Goal: Task Accomplishment & Management: Manage account settings

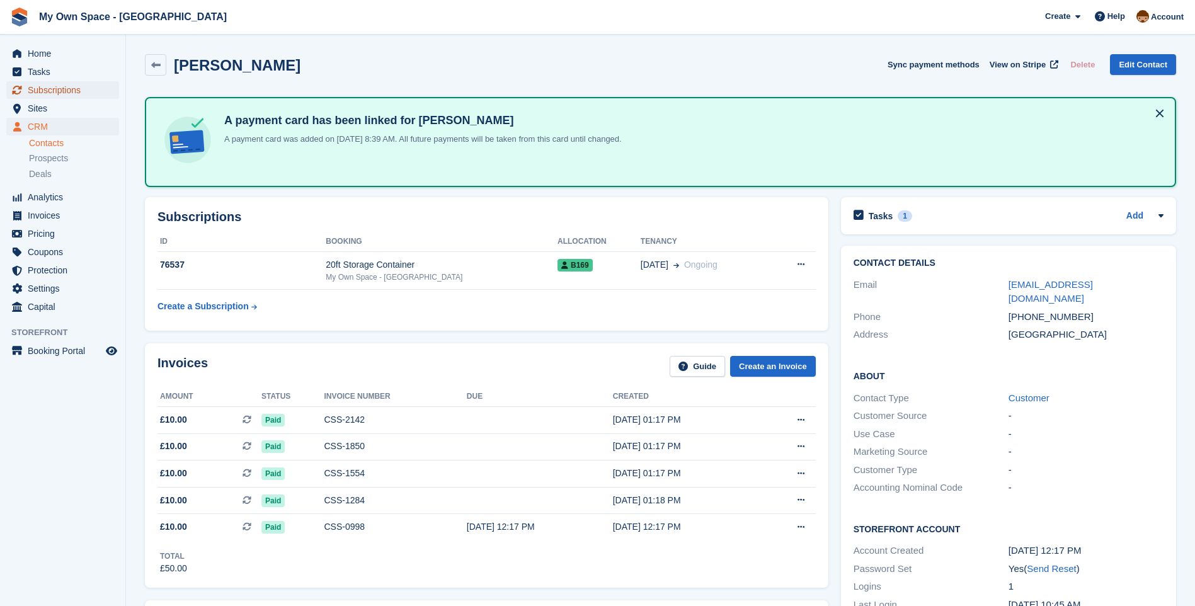
click at [79, 97] on span "Subscriptions" at bounding box center [66, 90] width 76 height 18
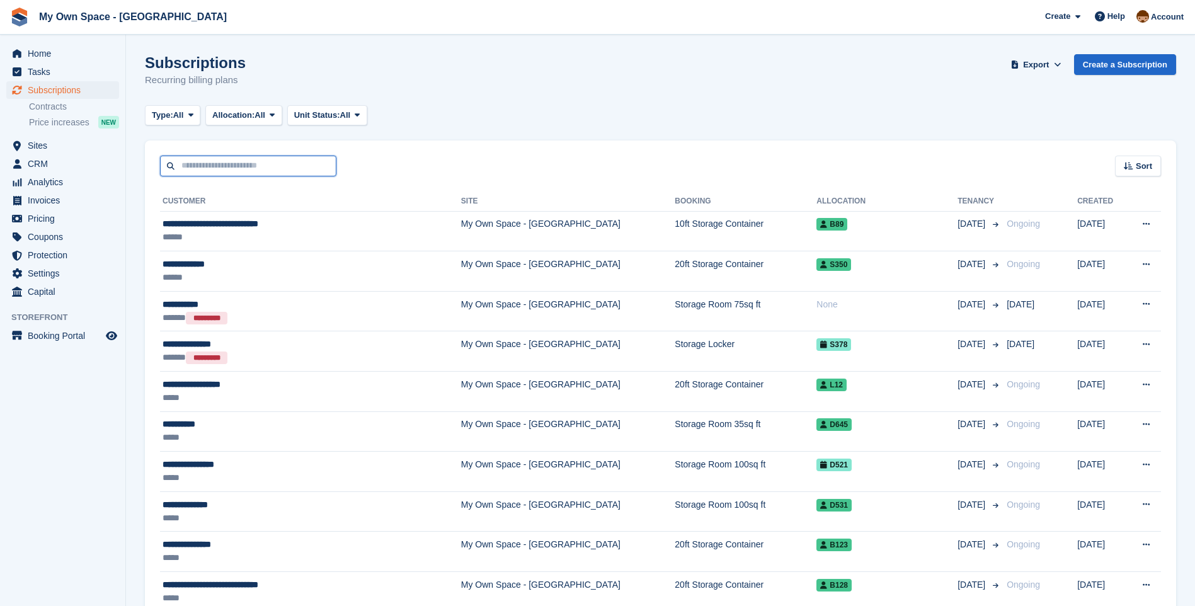
click at [218, 164] on input "text" at bounding box center [248, 166] width 176 height 21
type input "****"
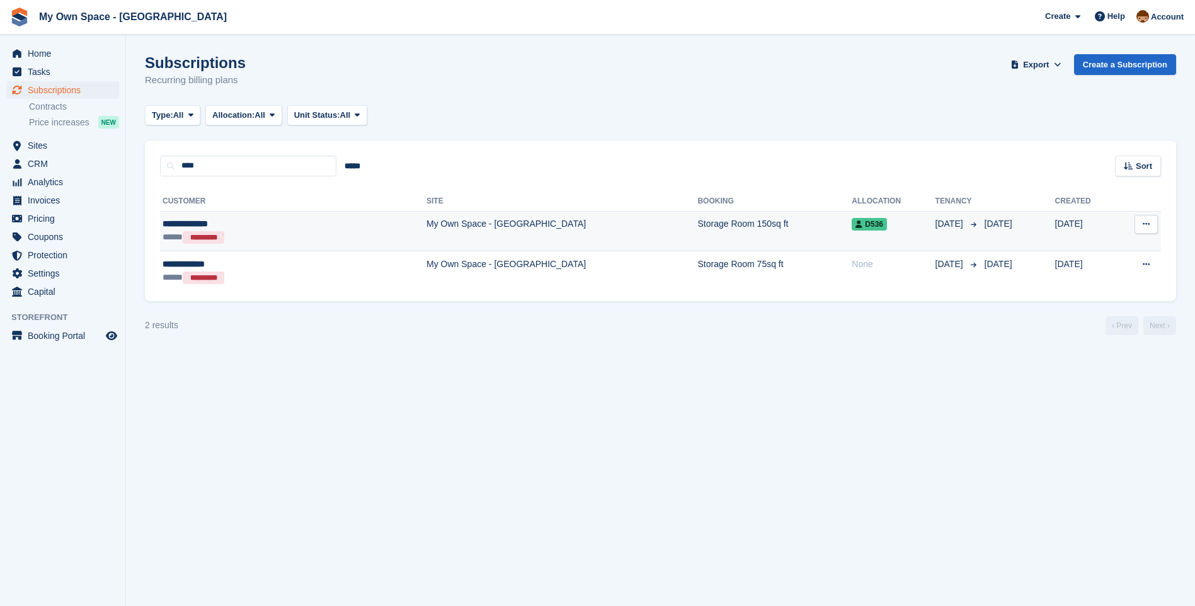
click at [426, 232] on td "My Own Space - [GEOGRAPHIC_DATA]" at bounding box center [561, 231] width 271 height 40
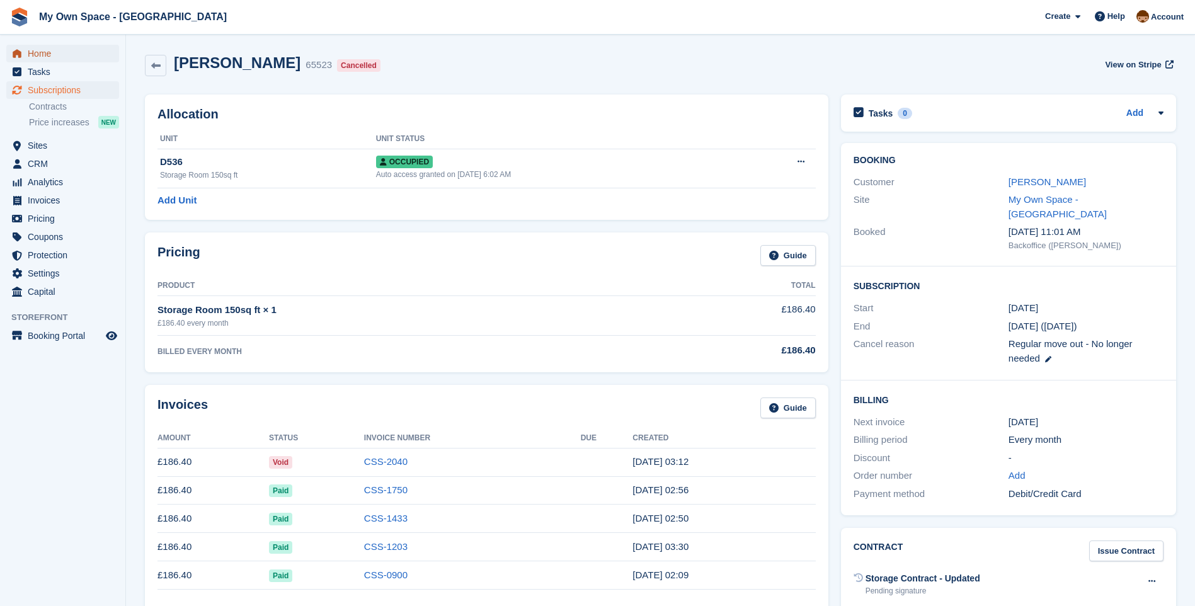
click at [48, 52] on span "Home" at bounding box center [66, 54] width 76 height 18
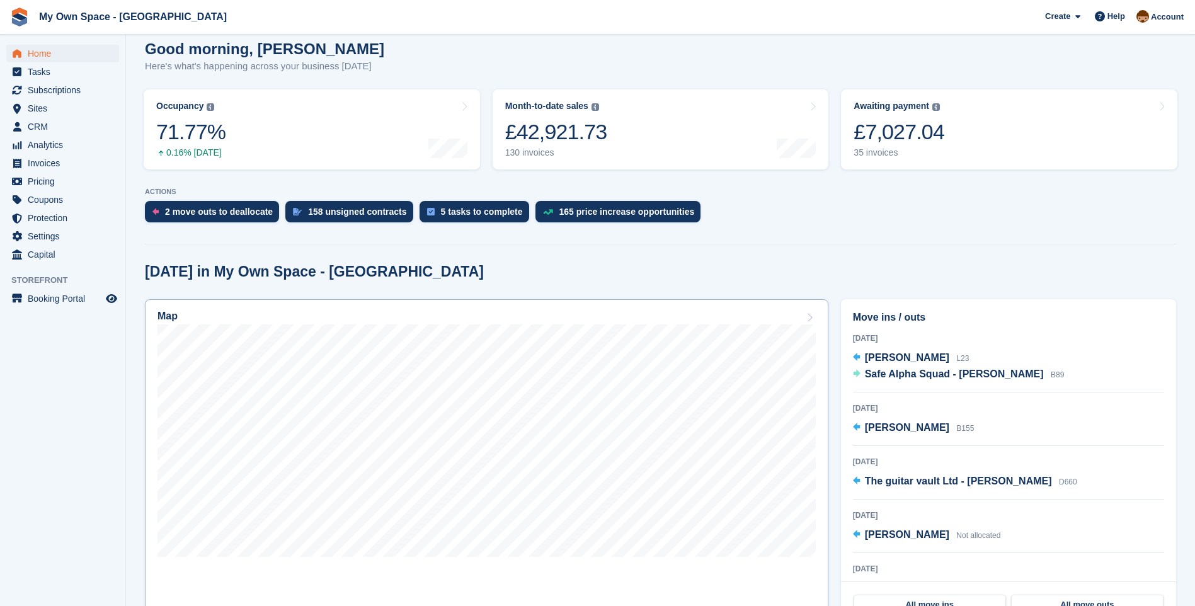
scroll to position [126, 0]
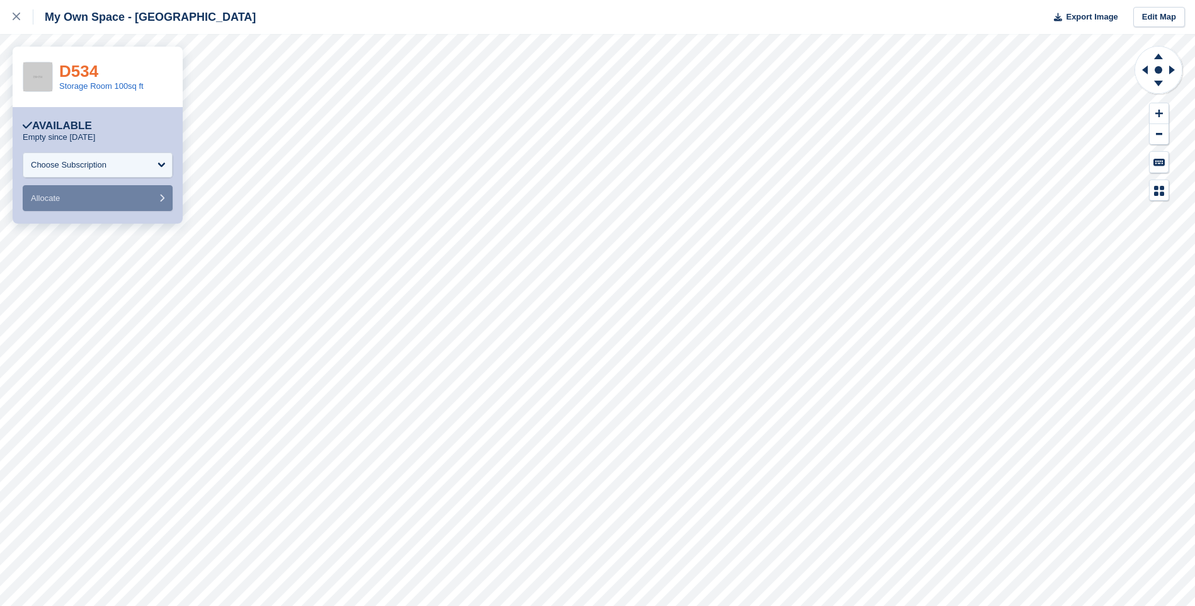
click at [72, 72] on link "D534" at bounding box center [78, 71] width 39 height 19
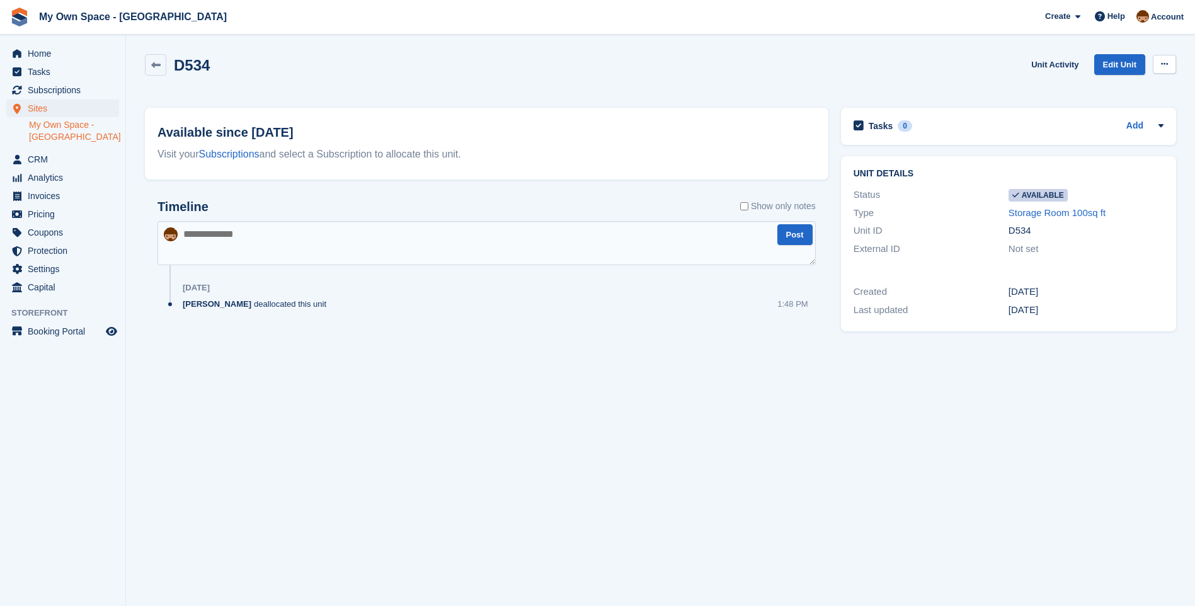
click at [1162, 57] on button at bounding box center [1163, 64] width 23 height 19
click at [1134, 88] on p "Make unavailable" at bounding box center [1115, 89] width 110 height 16
click at [35, 57] on span "Home" at bounding box center [66, 54] width 76 height 18
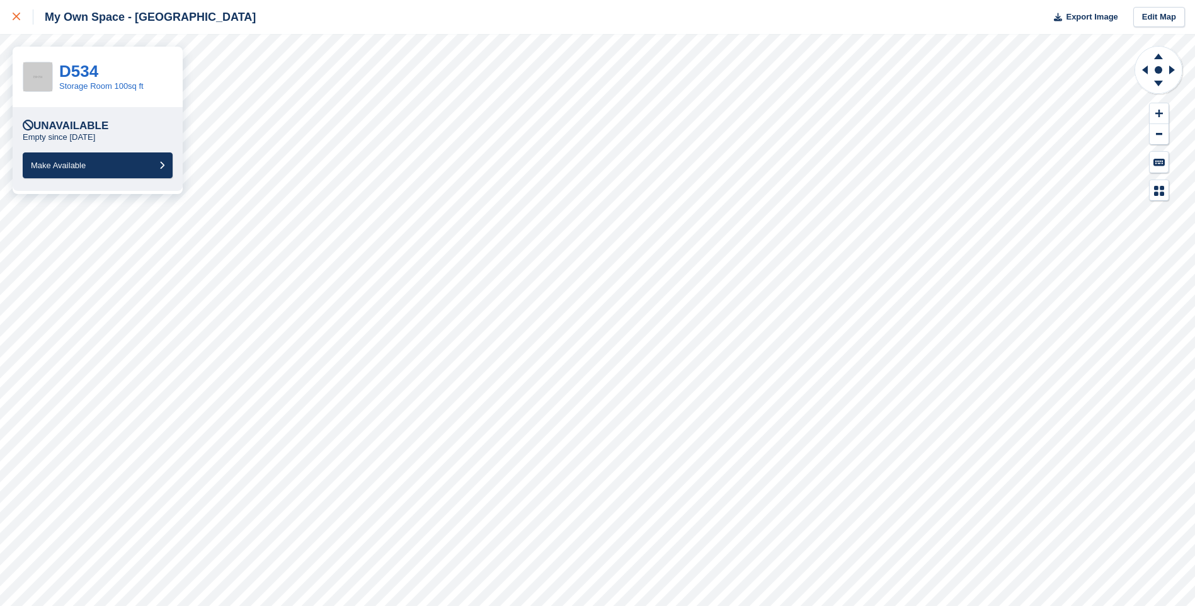
click at [16, 20] on icon at bounding box center [17, 17] width 8 height 8
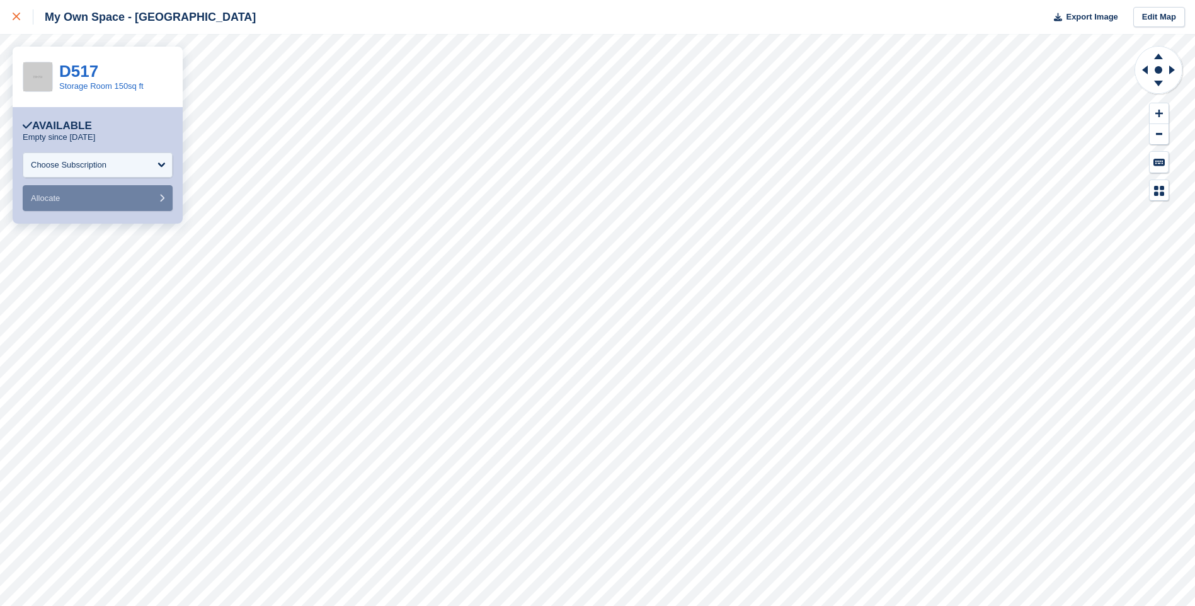
click at [17, 19] on icon at bounding box center [17, 17] width 8 height 8
